Goal: Task Accomplishment & Management: Use online tool/utility

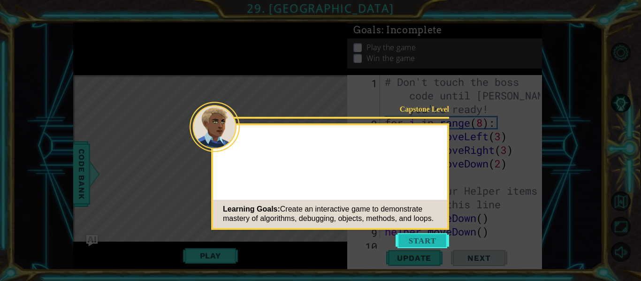
click at [411, 243] on button "Start" at bounding box center [423, 240] width 54 height 15
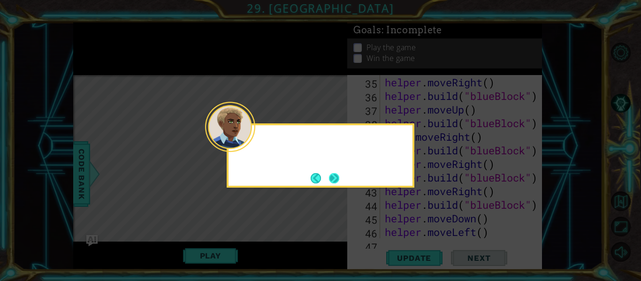
click at [334, 174] on button "Next" at bounding box center [334, 178] width 10 height 10
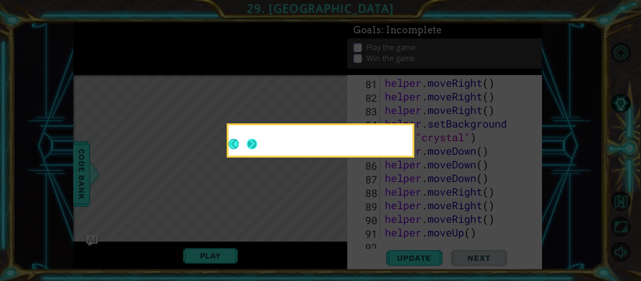
click at [257, 149] on button "Next" at bounding box center [252, 144] width 10 height 10
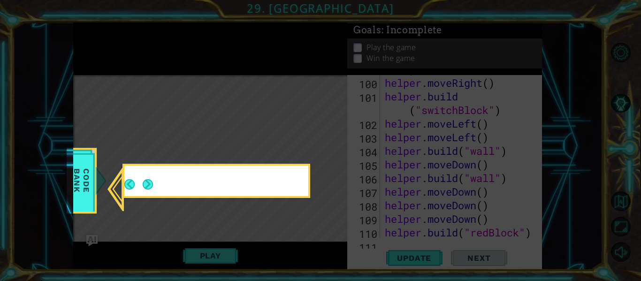
scroll to position [1498, 0]
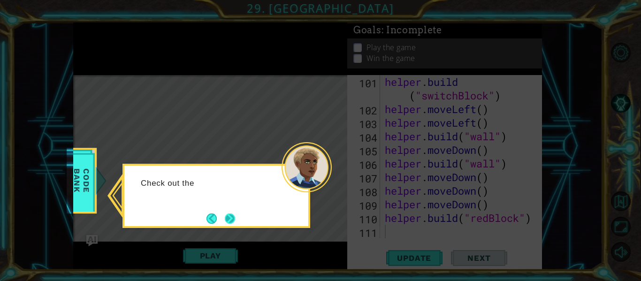
click at [232, 222] on button "Next" at bounding box center [230, 219] width 10 height 10
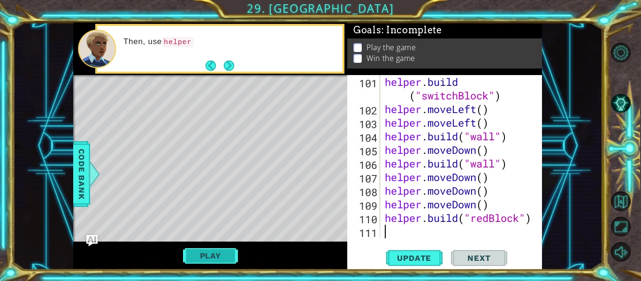
click at [220, 251] on button "Play" at bounding box center [210, 256] width 55 height 18
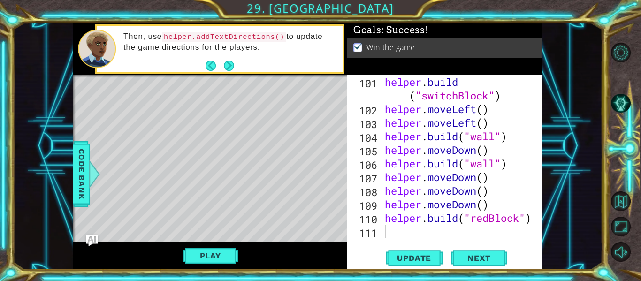
click at [197, 246] on div "Play" at bounding box center [210, 256] width 274 height 28
click at [198, 252] on button "Play" at bounding box center [210, 256] width 55 height 18
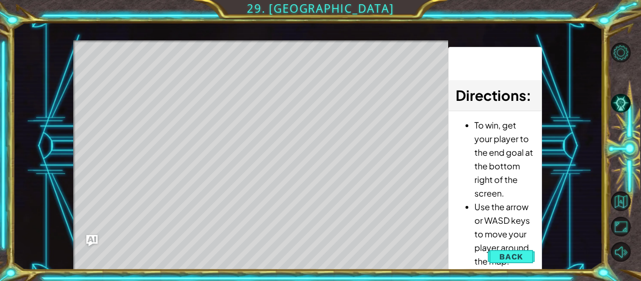
click at [201, 254] on div "Level Map" at bounding box center [290, 178] width 434 height 277
click at [202, 254] on div "Level Map" at bounding box center [290, 178] width 434 height 277
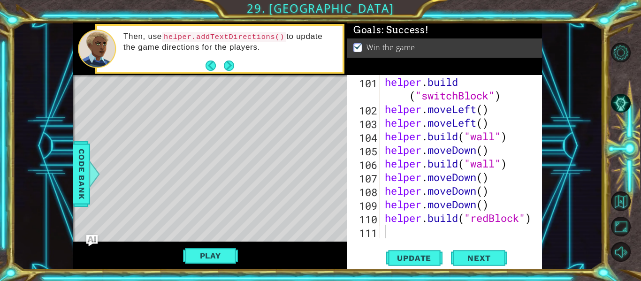
click at [392, 234] on div "helper . build ( "switchBlock" ) helper . moveLeft ( ) helper . moveLeft ( ) he…" at bounding box center [464, 177] width 162 height 204
click at [213, 263] on button "Play" at bounding box center [210, 256] width 55 height 18
click at [389, 231] on div "helper . build ( "switchBlock" ) helper . moveLeft ( ) helper . moveLeft ( ) he…" at bounding box center [464, 177] width 162 height 204
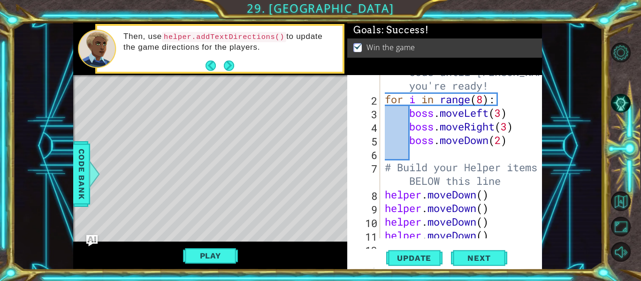
scroll to position [24, 0]
click at [513, 182] on div "# Don't touch the boss code until [PERSON_NAME] says you're ready! for i in ran…" at bounding box center [464, 160] width 162 height 218
type textarea "# Build your Helper items BELOW this line"
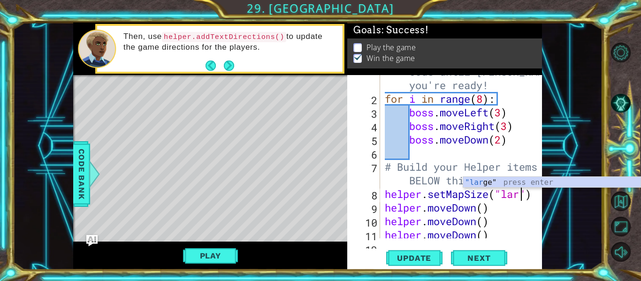
scroll to position [0, 7]
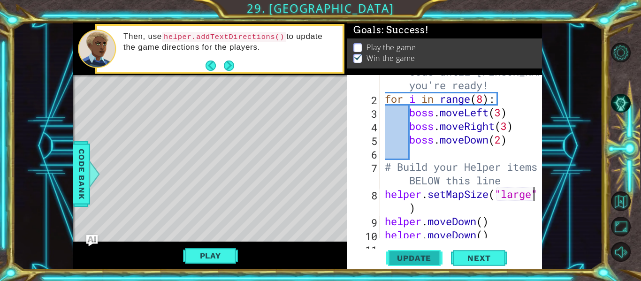
type textarea "helper.setMapSize("large")"
click at [439, 259] on span "Update" at bounding box center [414, 258] width 53 height 9
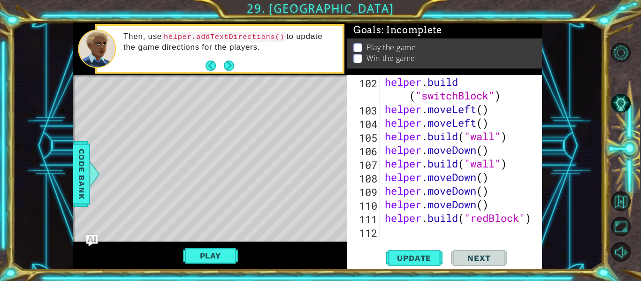
scroll to position [1525, 0]
click at [415, 238] on div "helper . build ( "switchBlock" ) helper . moveLeft ( ) helper . moveLeft ( ) he…" at bounding box center [464, 177] width 162 height 204
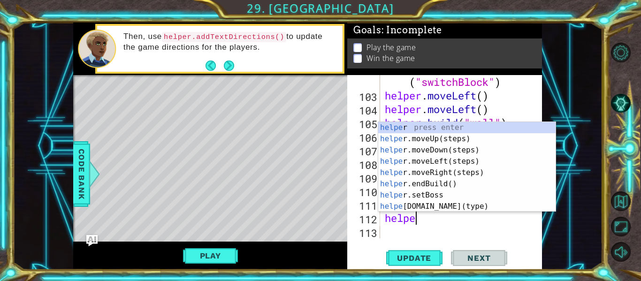
scroll to position [0, 1]
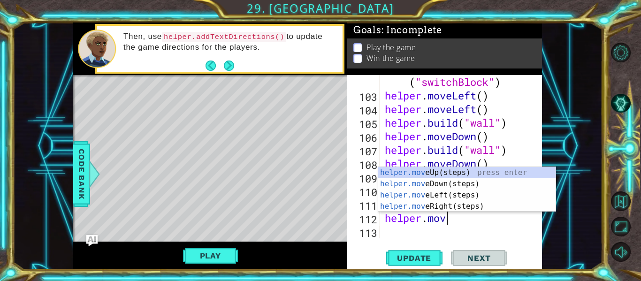
type textarea "helper.move"
click at [439, 185] on div "helper.move Up(steps) press enter helper.move Down(steps) press enter helper.mo…" at bounding box center [466, 201] width 177 height 68
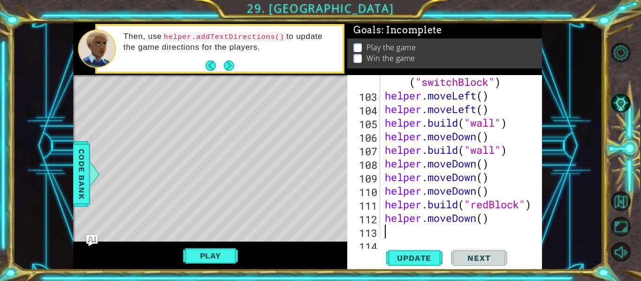
scroll to position [1552, 0]
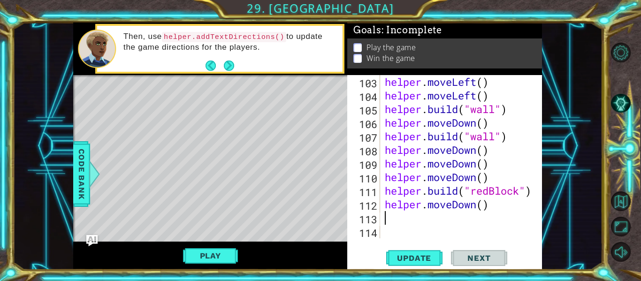
click at [483, 205] on div "helper . moveLeft ( ) helper . moveLeft ( ) helper . build ( "wall" ) helper . …" at bounding box center [464, 170] width 162 height 191
type textarea "helper.moveDown(2)"
click at [228, 251] on button "Play" at bounding box center [210, 256] width 55 height 18
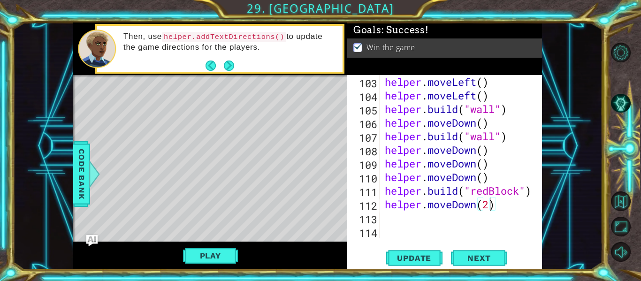
click at [381, 216] on div "helper.moveDown(2) 103 104 105 106 107 108 109 110 111 112 113 114 helper . mov…" at bounding box center [443, 156] width 193 height 163
click at [382, 219] on div "helper.moveDown(2) 103 104 105 106 107 108 109 110 111 112 113 114 helper . mov…" at bounding box center [443, 156] width 193 height 163
click at [388, 216] on div "helper . moveLeft ( ) helper . moveLeft ( ) helper . build ( "wall" ) helper . …" at bounding box center [464, 170] width 162 height 191
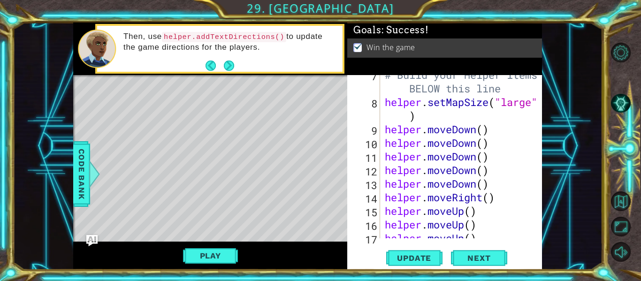
scroll to position [1, 0]
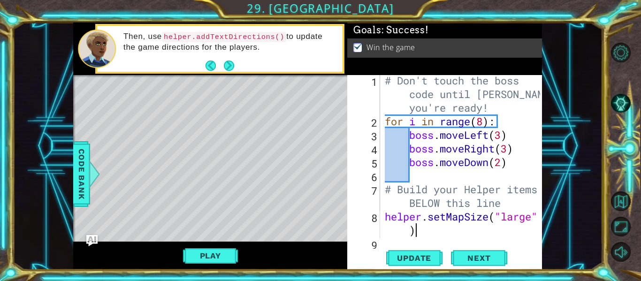
click at [442, 228] on div "# Don't touch the boss code until [PERSON_NAME] says you're ready! for i in ran…" at bounding box center [464, 183] width 162 height 218
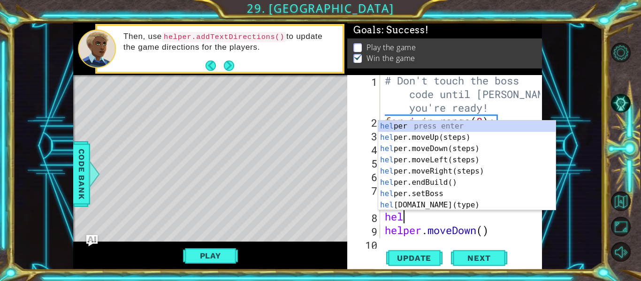
type textarea "h"
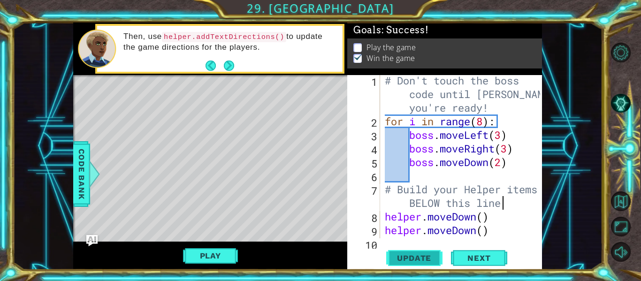
click at [420, 253] on button "Update" at bounding box center [414, 258] width 56 height 19
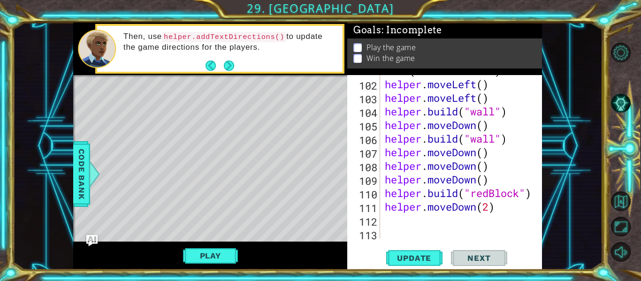
scroll to position [1525, 0]
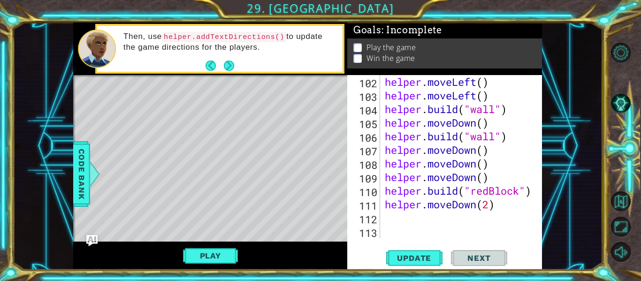
click at [515, 207] on div "helper . moveLeft ( ) helper . moveLeft ( ) helper . build ( "wall" ) helper . …" at bounding box center [464, 170] width 162 height 191
type textarea "helper.moveDown(2)"
type textarea "[DOMAIN_NAME]("seeker")"
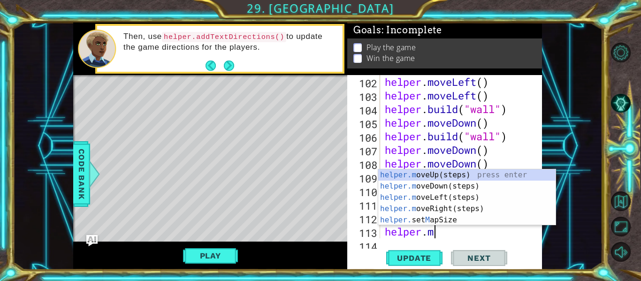
scroll to position [0, 2]
type textarea "[DOMAIN_NAME]"
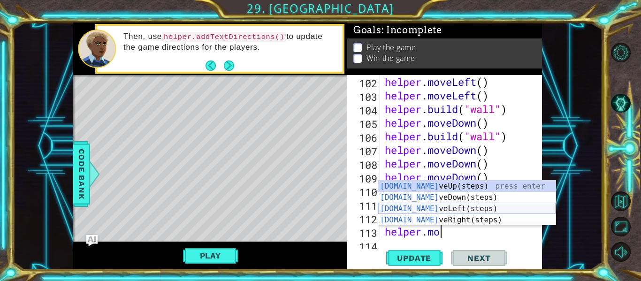
click at [460, 206] on div "[DOMAIN_NAME] veUp(steps) press enter [DOMAIN_NAME] veDown(steps) press enter […" at bounding box center [466, 215] width 177 height 68
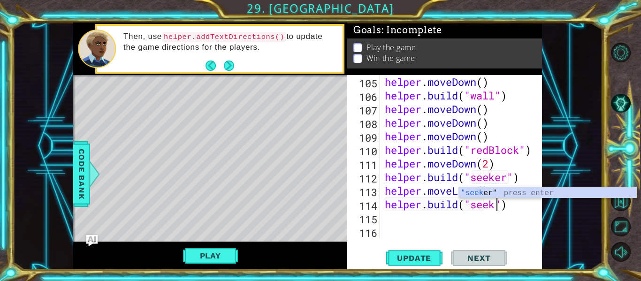
scroll to position [0, 6]
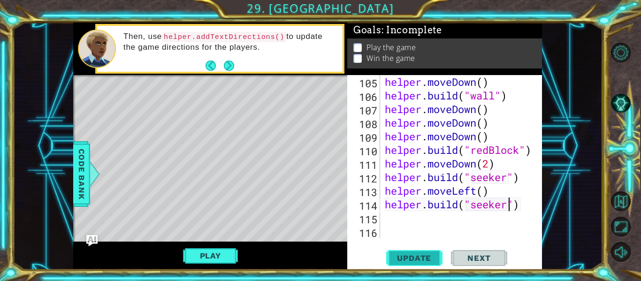
type textarea "[DOMAIN_NAME]("seeker")"
click at [415, 262] on span "Update" at bounding box center [414, 258] width 53 height 9
click at [223, 253] on button "Play" at bounding box center [210, 256] width 55 height 18
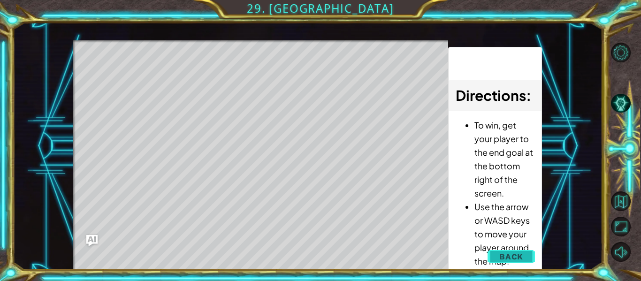
click at [526, 253] on button "Back" at bounding box center [511, 256] width 47 height 19
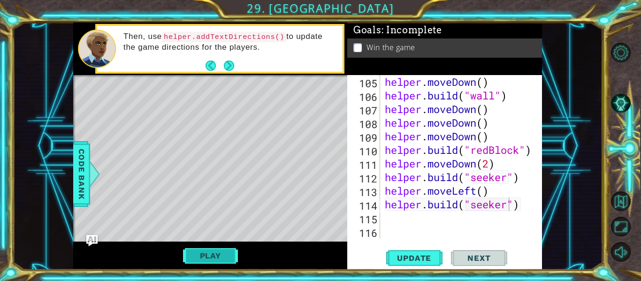
click at [195, 254] on button "Play" at bounding box center [210, 256] width 55 height 18
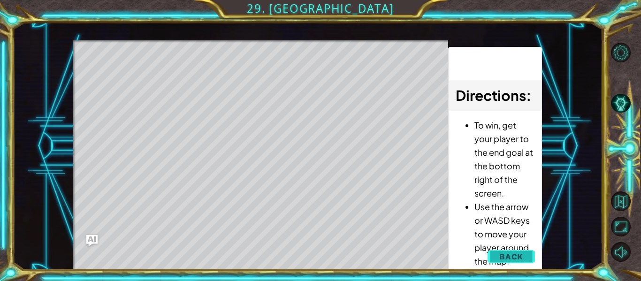
click at [519, 253] on span "Back" at bounding box center [512, 256] width 24 height 9
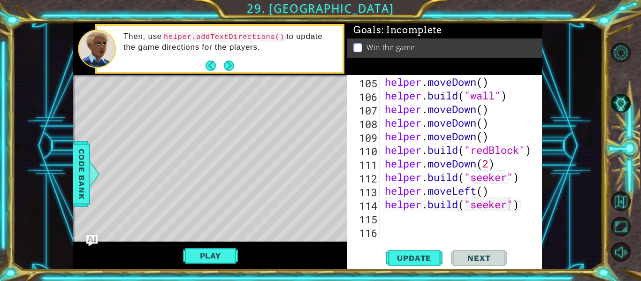
click at [208, 267] on div "Play" at bounding box center [210, 256] width 274 height 28
click at [196, 253] on button "Play" at bounding box center [210, 256] width 55 height 18
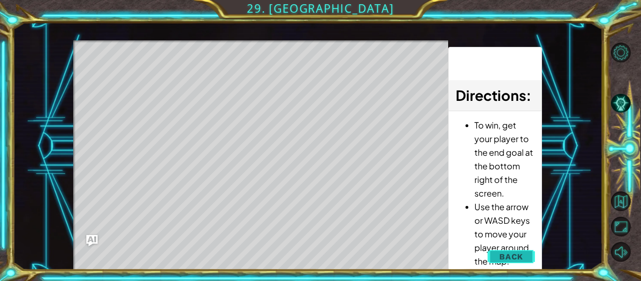
click at [492, 261] on button "Back" at bounding box center [511, 256] width 47 height 19
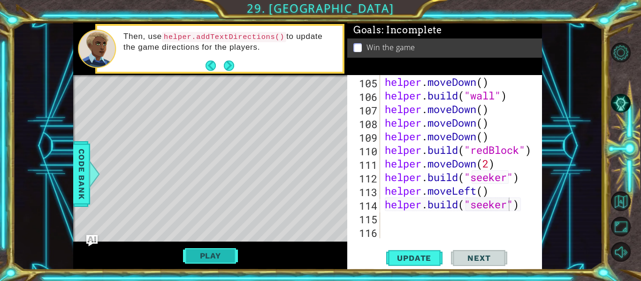
click at [203, 263] on button "Play" at bounding box center [210, 256] width 55 height 18
click at [203, 259] on button "Play" at bounding box center [210, 256] width 55 height 18
click at [306, 119] on div "Level Map" at bounding box center [290, 213] width 434 height 277
click at [300, 42] on p "Then, use helper.addTextDirections() to update the game directions for the play…" at bounding box center [229, 41] width 213 height 21
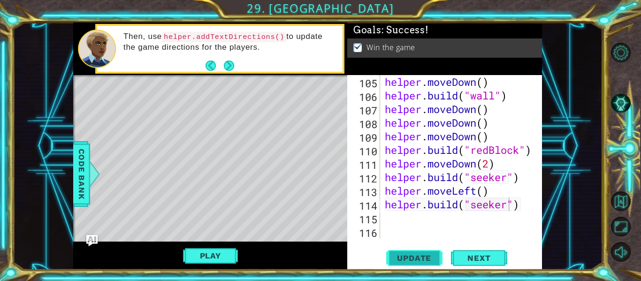
click at [414, 256] on span "Update" at bounding box center [414, 258] width 53 height 9
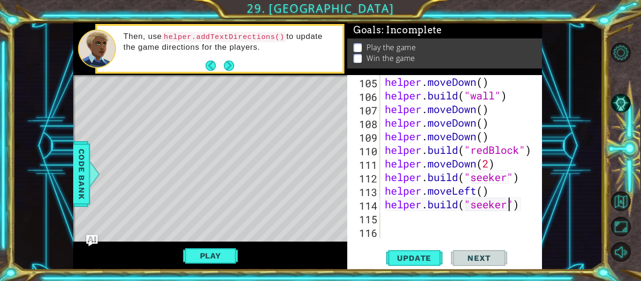
click at [425, 218] on div "helper . moveDown ( ) helper . build ( "wall" ) helper . moveDown ( ) helper . …" at bounding box center [464, 170] width 162 height 191
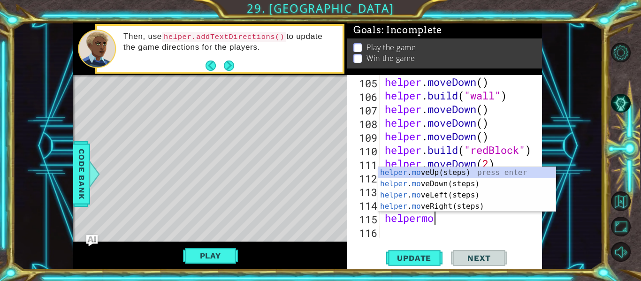
scroll to position [0, 1]
type textarea "helper.move"
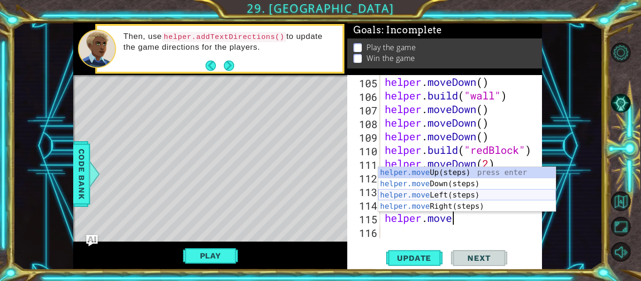
click at [445, 192] on div "helper.move Up(steps) press enter helper.move Down(steps) press enter helper.mo…" at bounding box center [466, 201] width 177 height 68
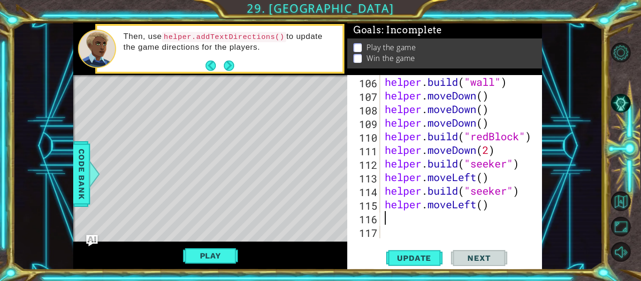
scroll to position [1579, 0]
type textarea "b"
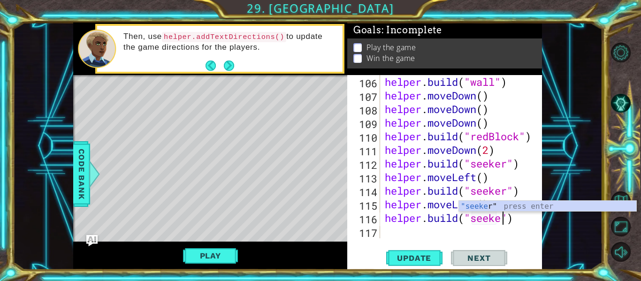
scroll to position [0, 6]
type textarea "[DOMAIN_NAME]("seeker")"
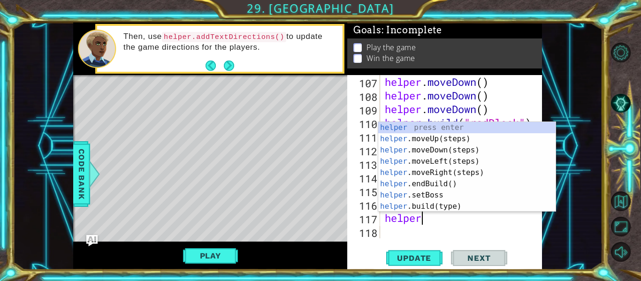
scroll to position [0, 1]
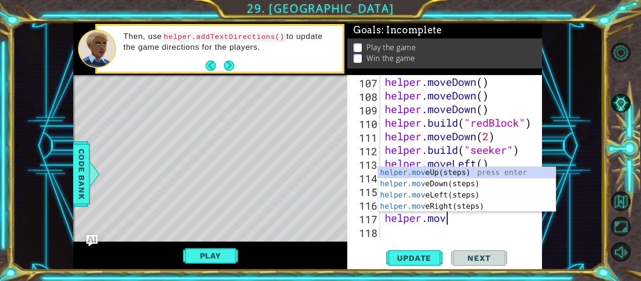
type textarea "helper.move"
click at [442, 193] on div "helper.move Up(steps) press enter helper.move Down(steps) press enter helper.mo…" at bounding box center [466, 201] width 177 height 68
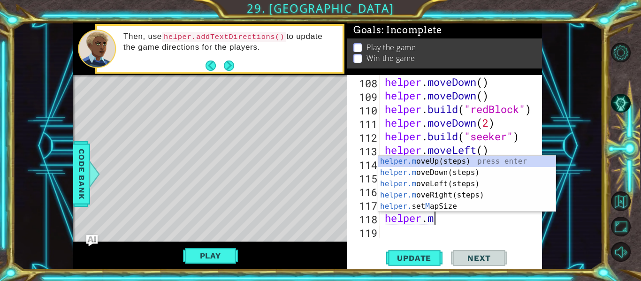
type textarea "helper."
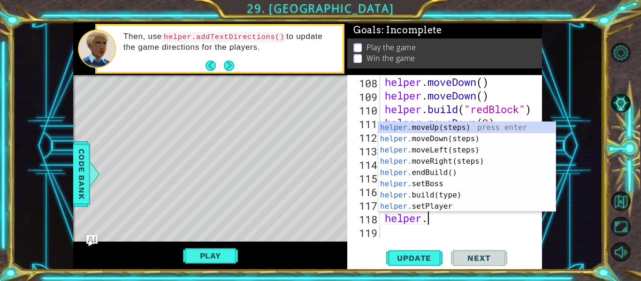
click at [508, 231] on div "helper . moveDown ( ) helper . moveDown ( ) helper . build ( "redBlock" ) helpe…" at bounding box center [464, 170] width 162 height 191
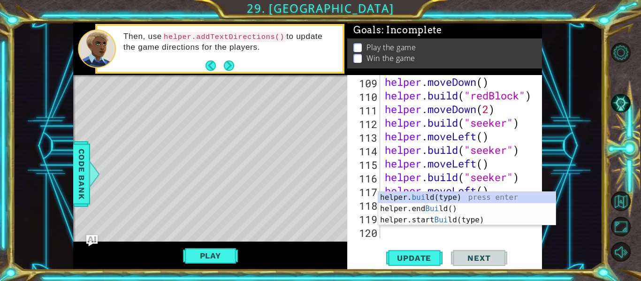
scroll to position [0, 0]
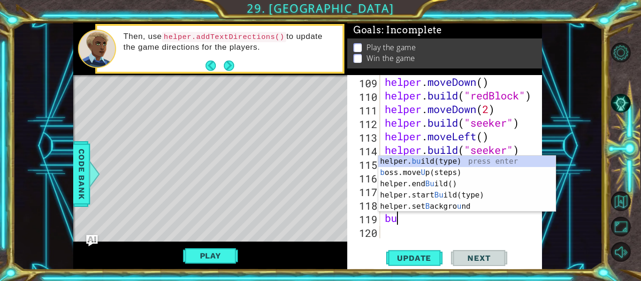
type textarea "b"
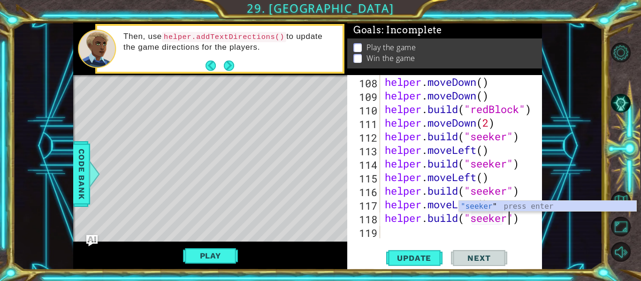
scroll to position [0, 6]
type textarea "[DOMAIN_NAME]("seeker")"
click at [438, 262] on span "Update" at bounding box center [414, 258] width 53 height 9
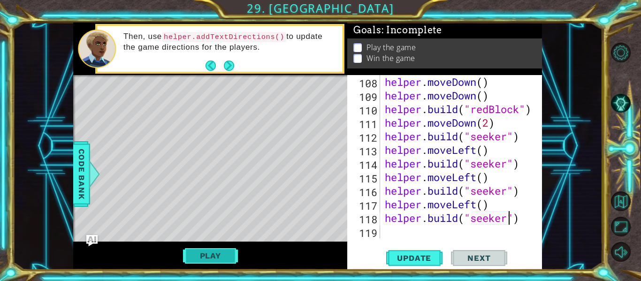
click at [231, 256] on button "Play" at bounding box center [210, 256] width 55 height 18
